Goal: Transaction & Acquisition: Purchase product/service

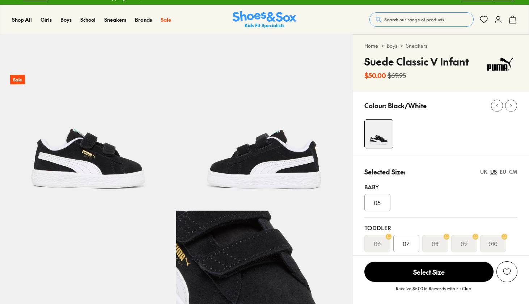
select select "*"
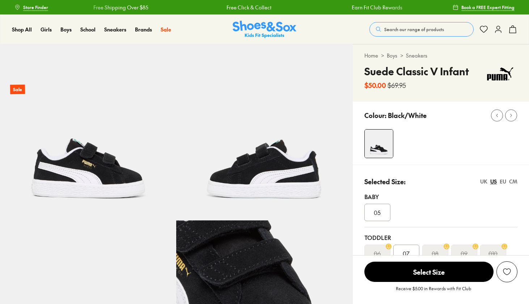
select select "*"
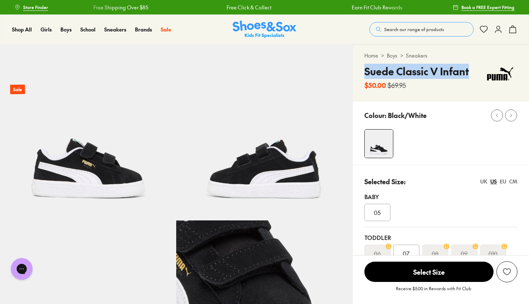
drag, startPoint x: 471, startPoint y: 72, endPoint x: 365, endPoint y: 75, distance: 105.7
click at [365, 75] on div "Suede Classic V Infant $50.00 $69.95" at bounding box center [440, 77] width 153 height 26
copy h4 "Suede Classic V Infant"
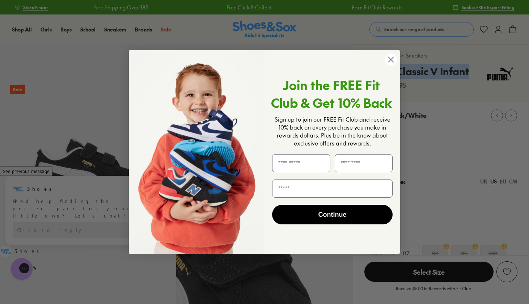
click at [389, 57] on icon "Close dialog" at bounding box center [391, 59] width 5 height 5
